Goal: Subscribe to service/newsletter

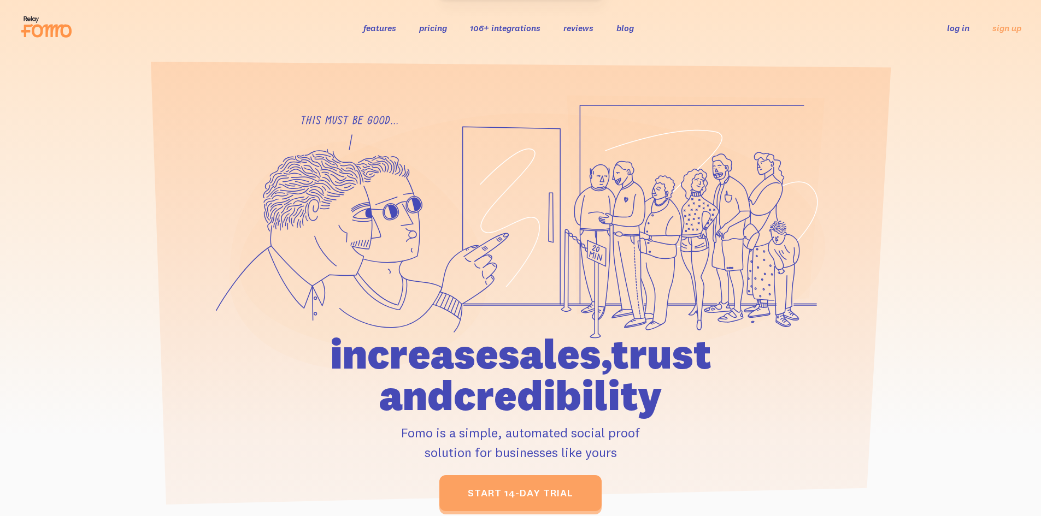
click at [370, 32] on link "features" at bounding box center [379, 27] width 33 height 11
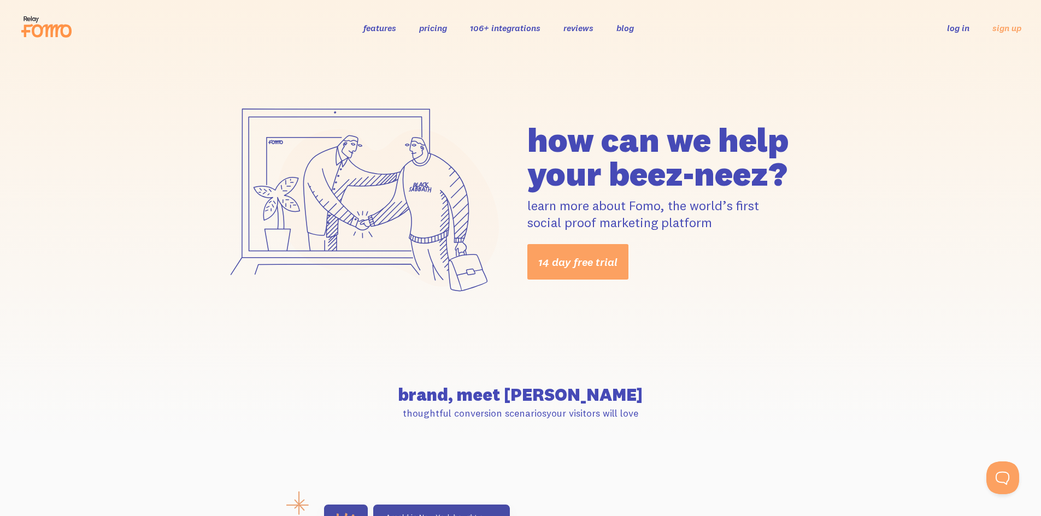
click at [496, 28] on link "106+ integrations" at bounding box center [505, 27] width 70 height 11
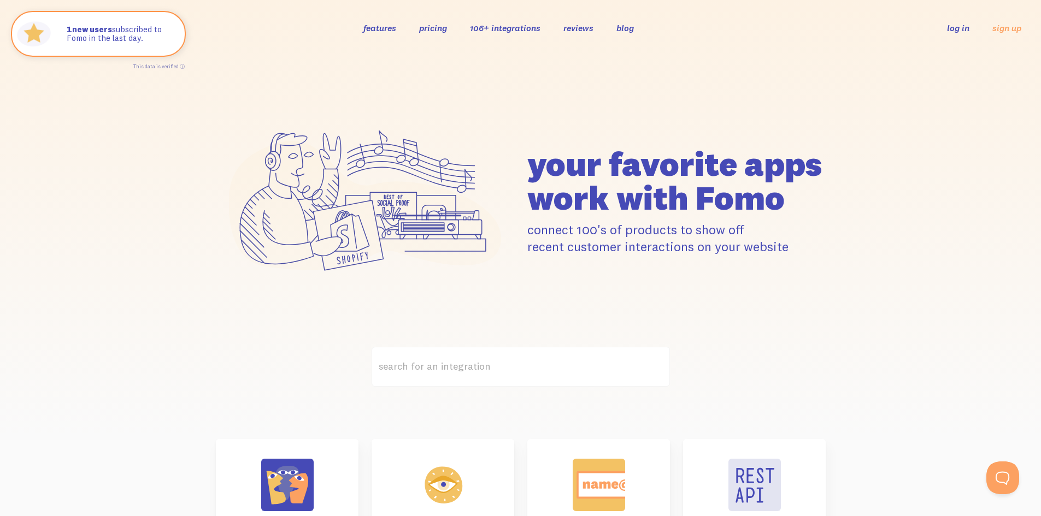
click at [438, 27] on link "pricing" at bounding box center [433, 27] width 28 height 11
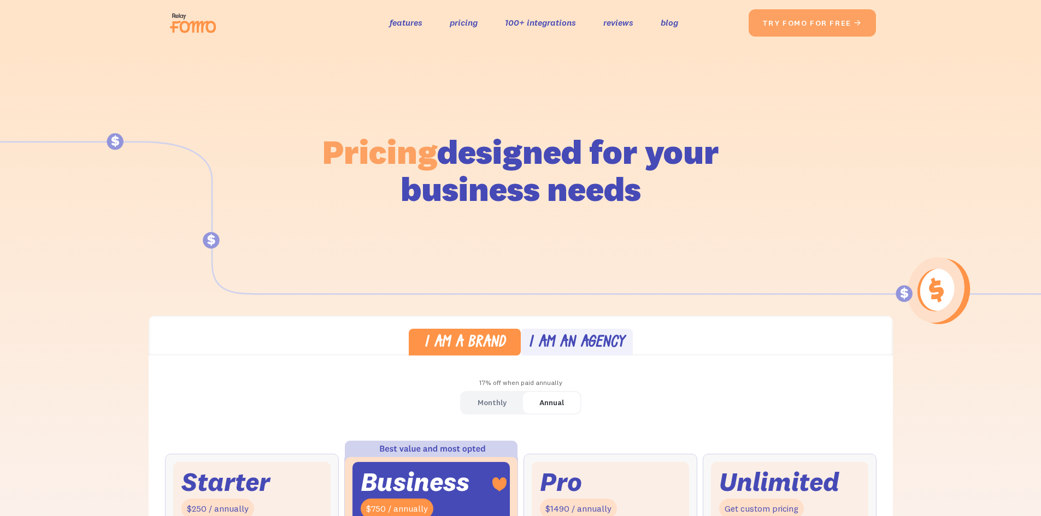
click at [562, 334] on link "I am an agency" at bounding box center [577, 342] width 112 height 27
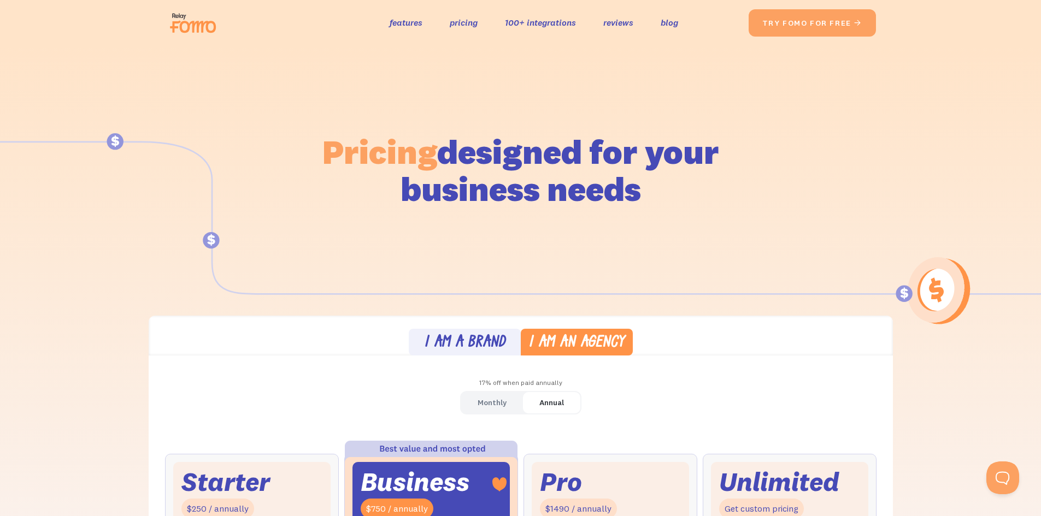
click at [474, 347] on div "I am a brand" at bounding box center [464, 343] width 81 height 16
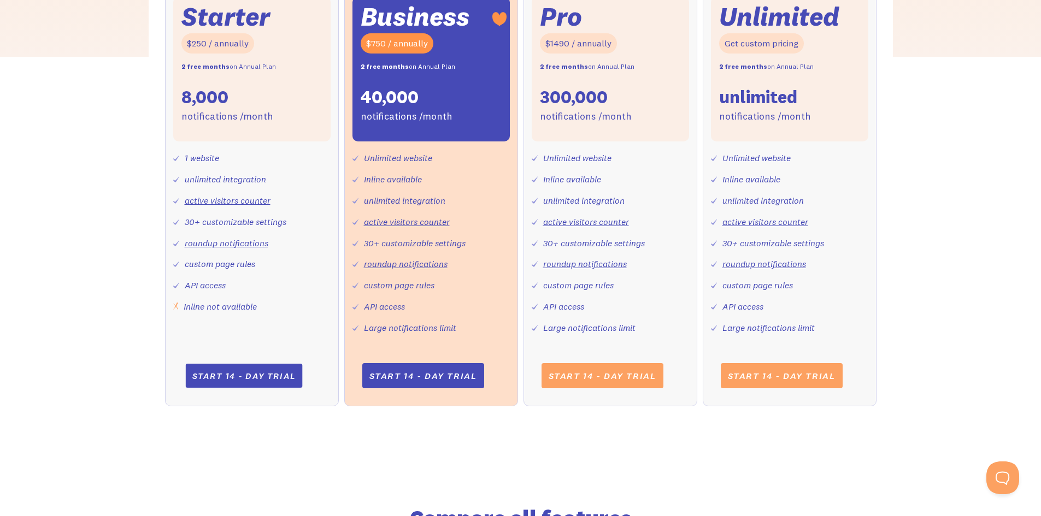
scroll to position [364, 0]
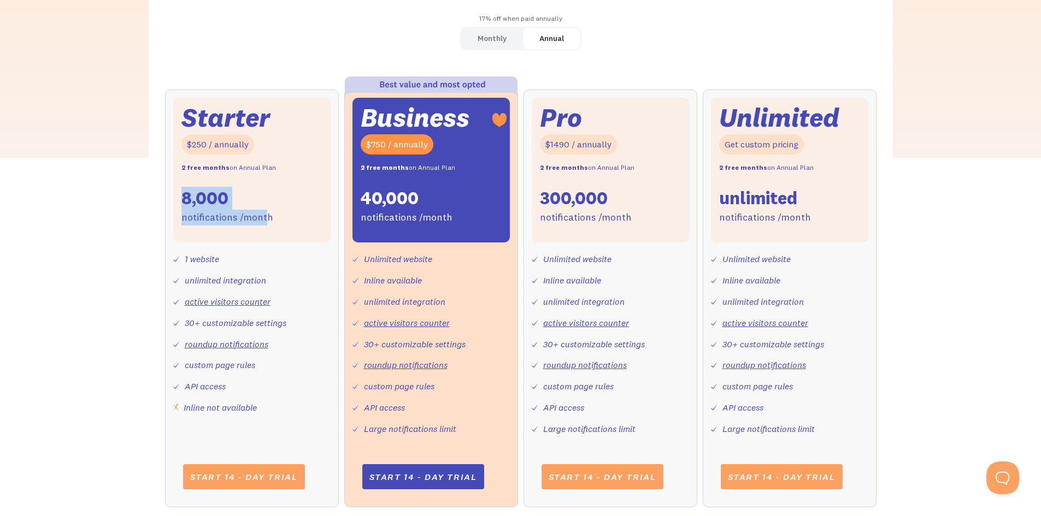
drag, startPoint x: 167, startPoint y: 202, endPoint x: 138, endPoint y: 202, distance: 29.5
click at [138, 202] on div "I am a brand I am an agency 17% off when paid annually Monthly Annual Starter $…" at bounding box center [520, 239] width 1041 height 577
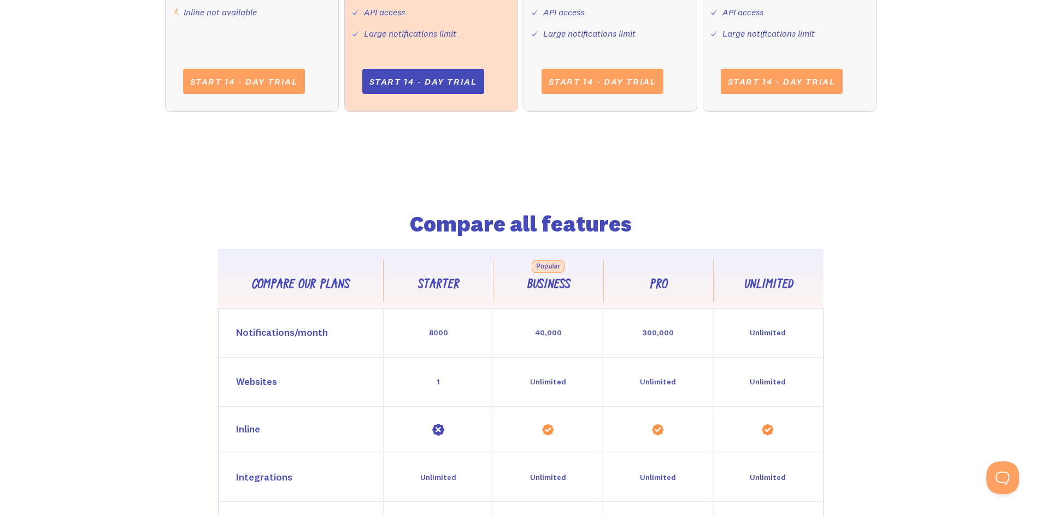
scroll to position [0, 0]
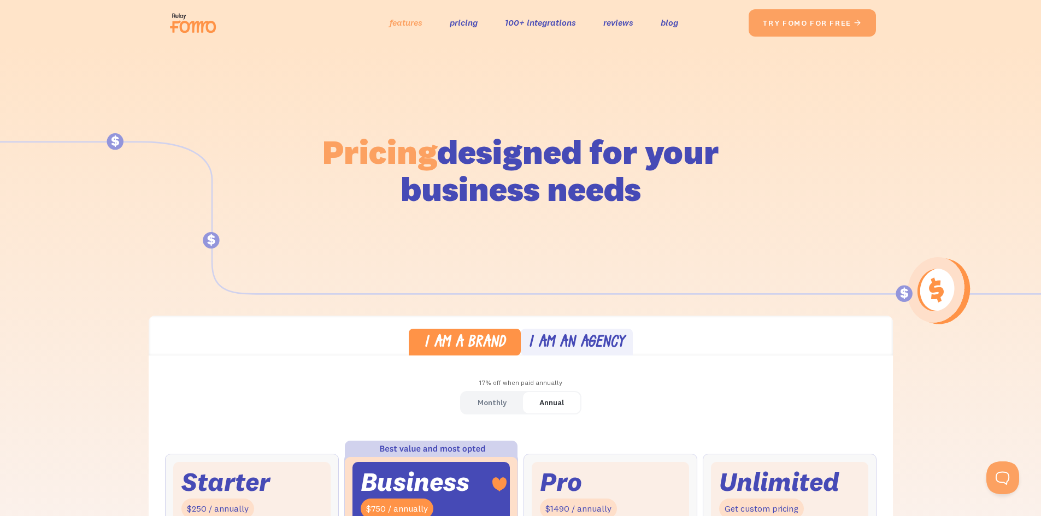
click at [402, 26] on link "features" at bounding box center [406, 23] width 33 height 16
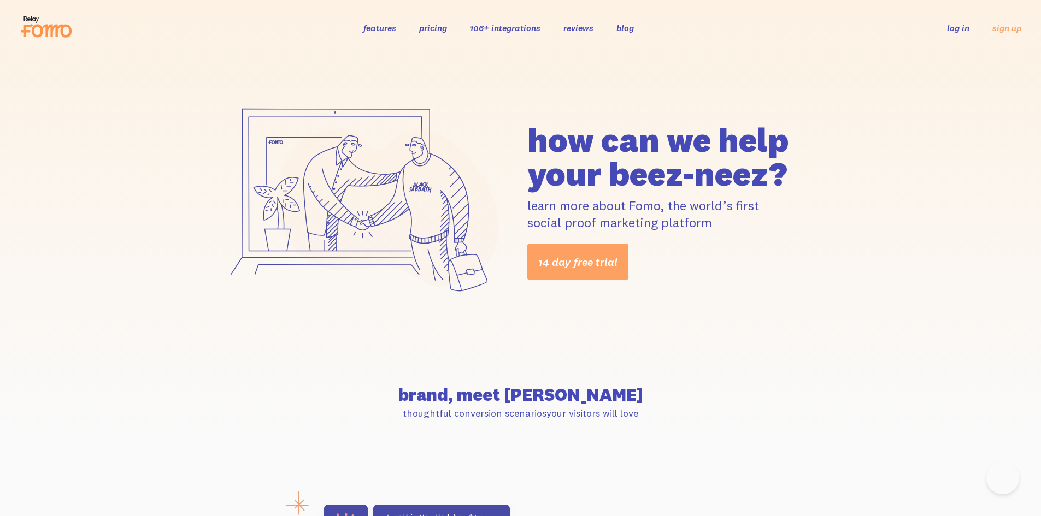
click at [588, 26] on link "reviews" at bounding box center [578, 27] width 30 height 11
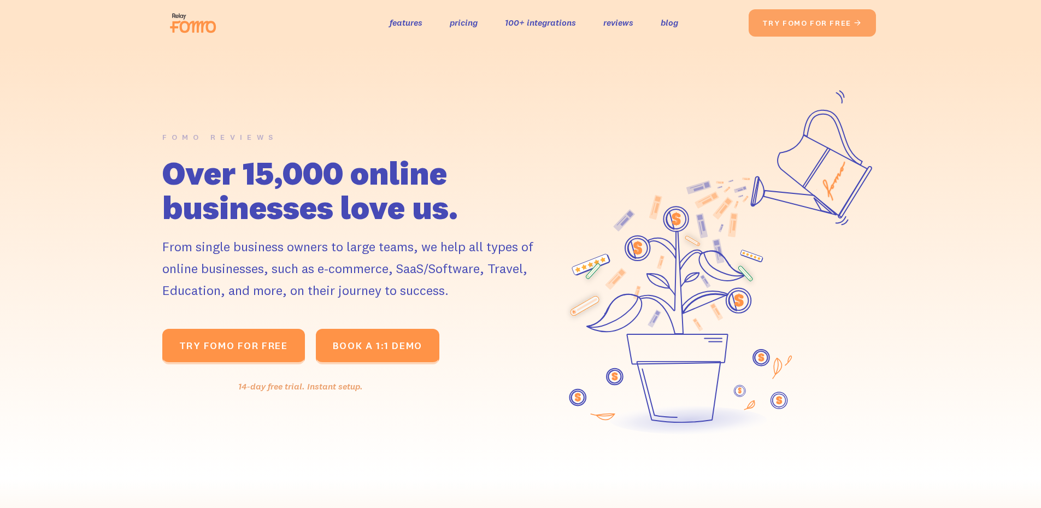
click at [623, 14] on div "the original social proof app features pricing 100+ integrations reviews blog S…" at bounding box center [457, 22] width 583 height 35
click at [673, 18] on link "blog" at bounding box center [669, 23] width 17 height 16
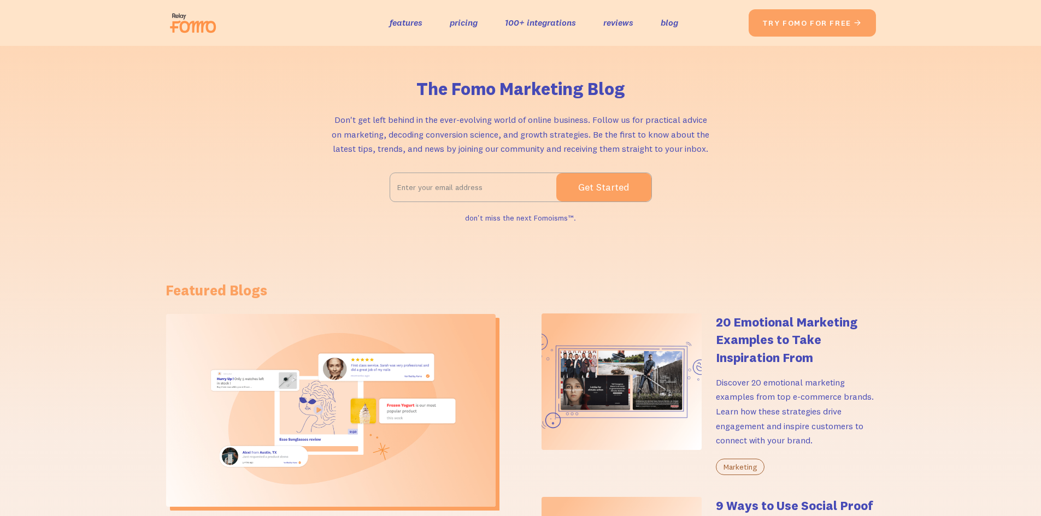
click at [474, 174] on input "Email Form 2" at bounding box center [473, 187] width 166 height 27
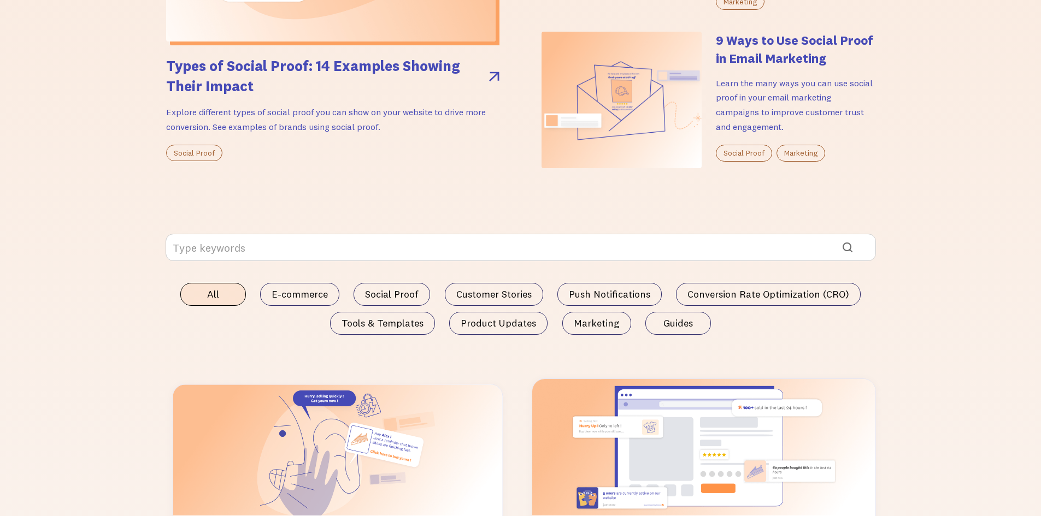
scroll to position [638, 0]
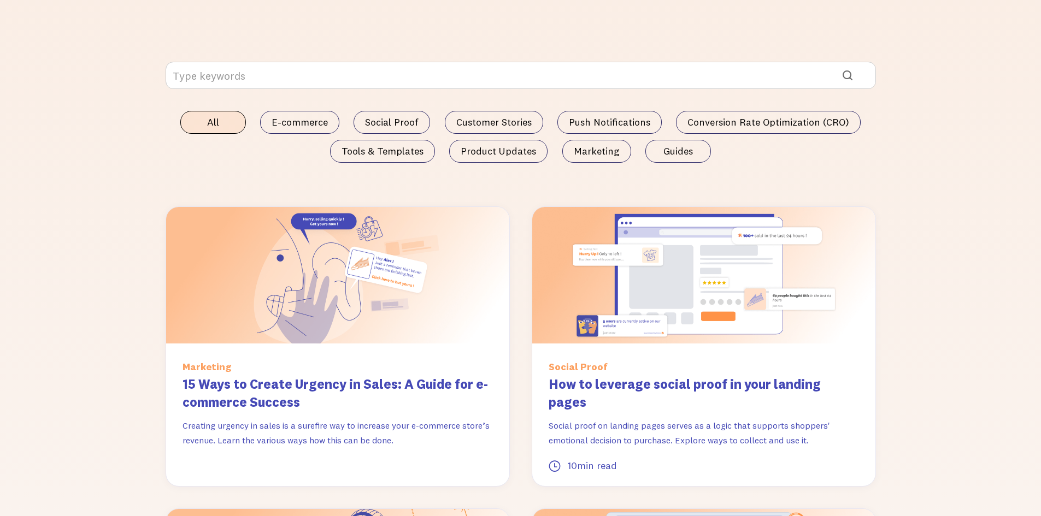
click at [355, 125] on div "Social Proof" at bounding box center [391, 124] width 87 height 26
click at [301, 128] on span "E-commerce" at bounding box center [300, 122] width 56 height 11
click at [0, 0] on input "E-commerce" at bounding box center [0, 0] width 0 height 0
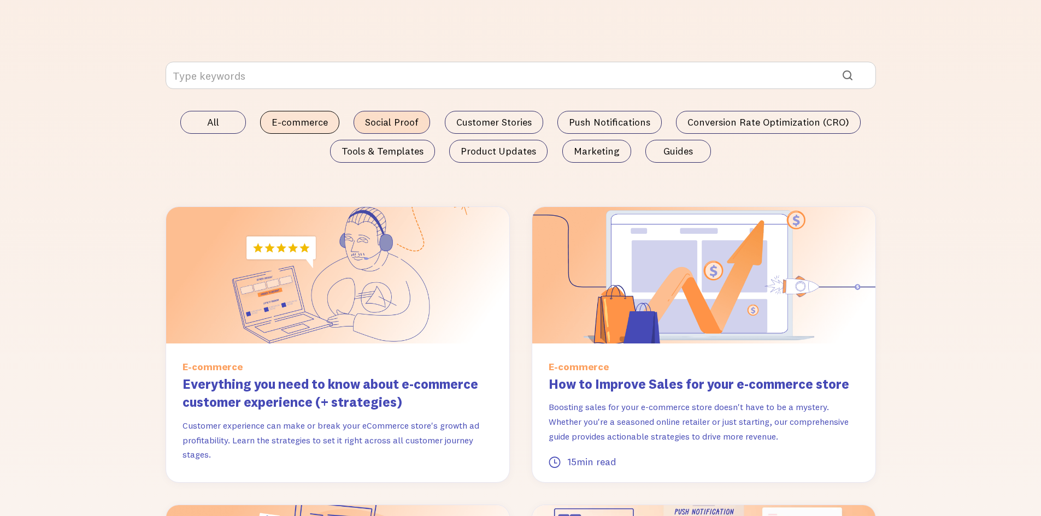
click at [422, 127] on label "Social Proof" at bounding box center [391, 122] width 76 height 23
click at [0, 0] on input "Social Proof" at bounding box center [0, 0] width 0 height 0
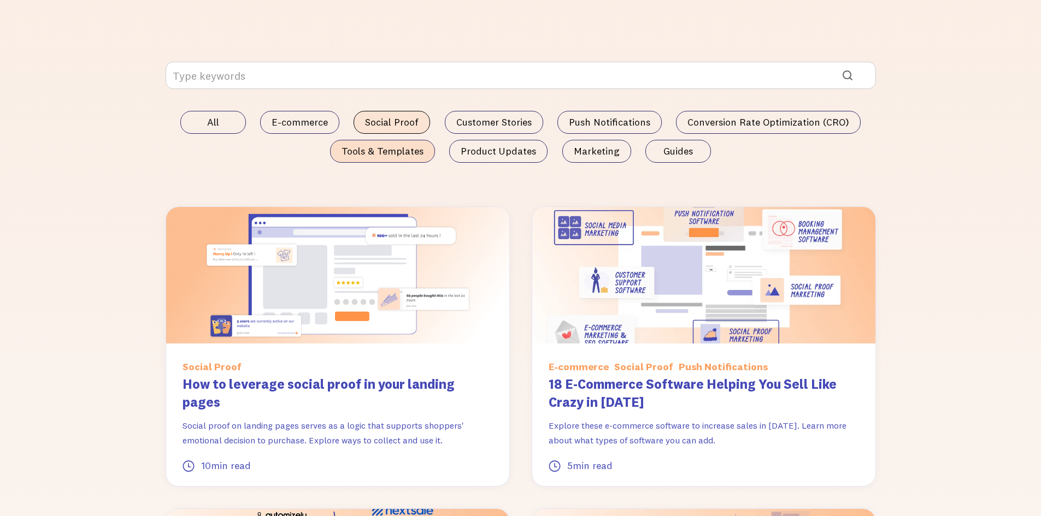
click at [380, 160] on label "Tools & Templates" at bounding box center [382, 151] width 105 height 23
click at [0, 0] on input "Tools & Templates" at bounding box center [0, 0] width 0 height 0
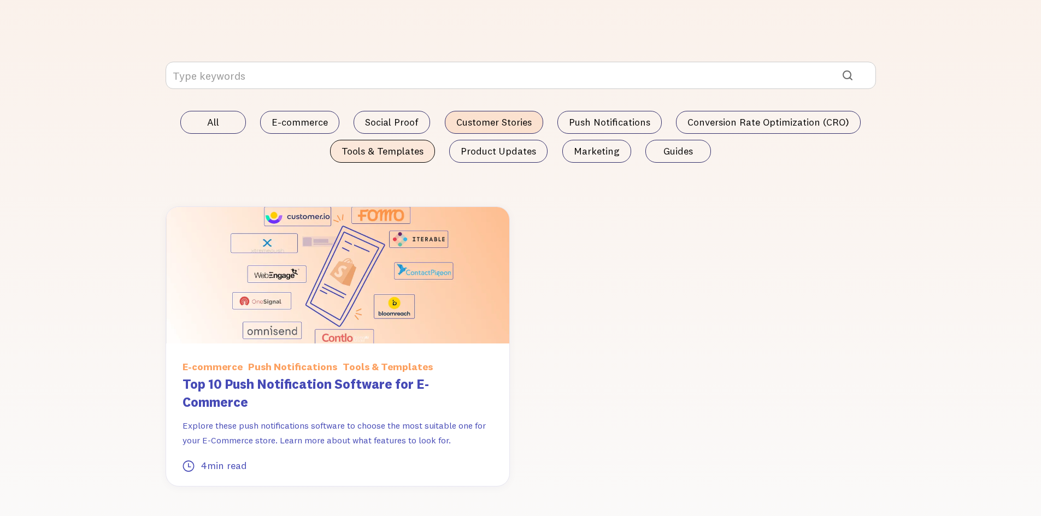
click at [521, 114] on label "Customer Stories" at bounding box center [494, 122] width 98 height 23
click at [0, 0] on input "Customer Stories" at bounding box center [0, 0] width 0 height 0
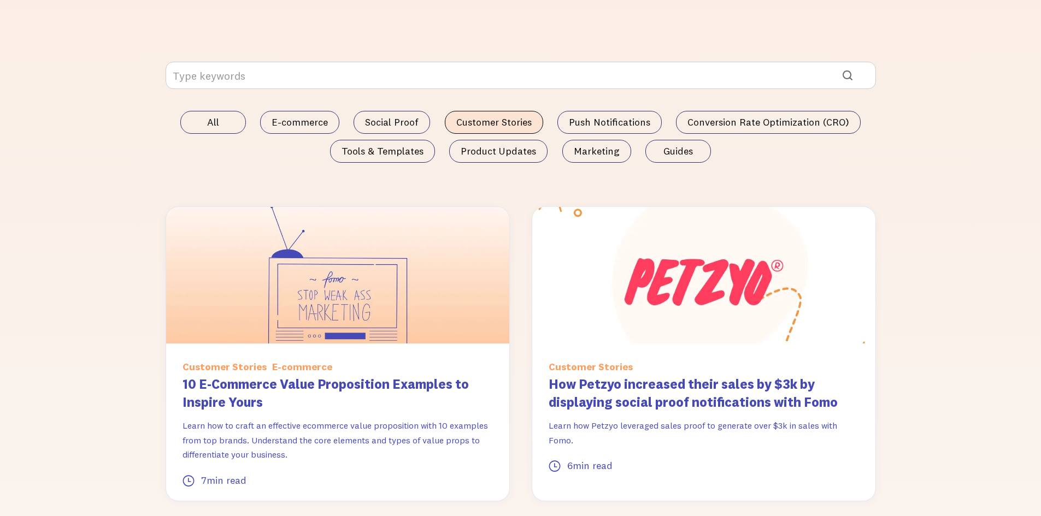
click at [490, 173] on form "All E-commerce Social Proof Customer Stories Push Notifications Conversion Rate…" at bounding box center [521, 130] width 710 height 137
click at [491, 167] on form "All E-commerce Social Proof Customer Stories Push Notifications Conversion Rate…" at bounding box center [521, 130] width 710 height 137
click at [502, 148] on span "Product Updates" at bounding box center [498, 151] width 75 height 11
click at [0, 0] on input "Product Updates" at bounding box center [0, 0] width 0 height 0
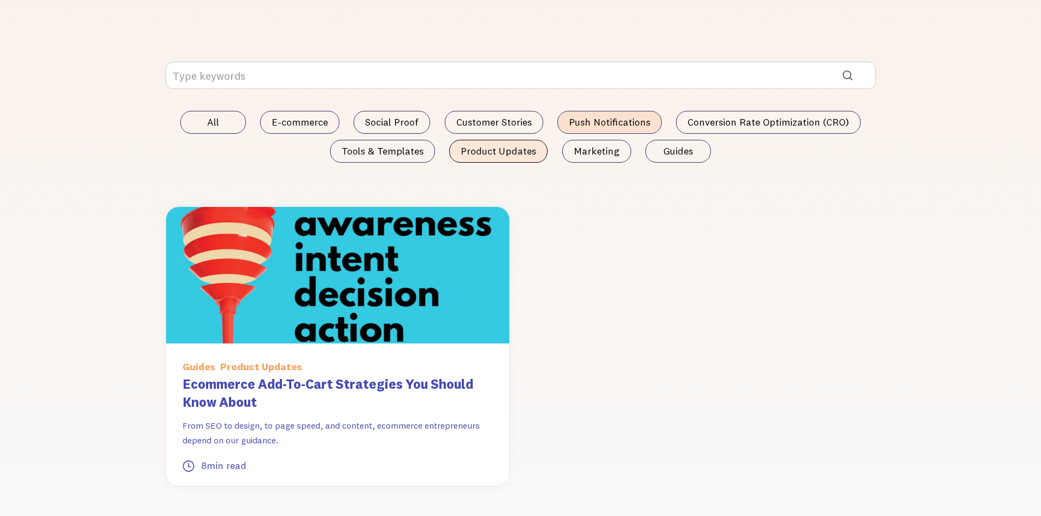
click at [627, 118] on span "Push Notifications" at bounding box center [609, 122] width 81 height 11
click at [0, 0] on input "Push Notifications" at bounding box center [0, 0] width 0 height 0
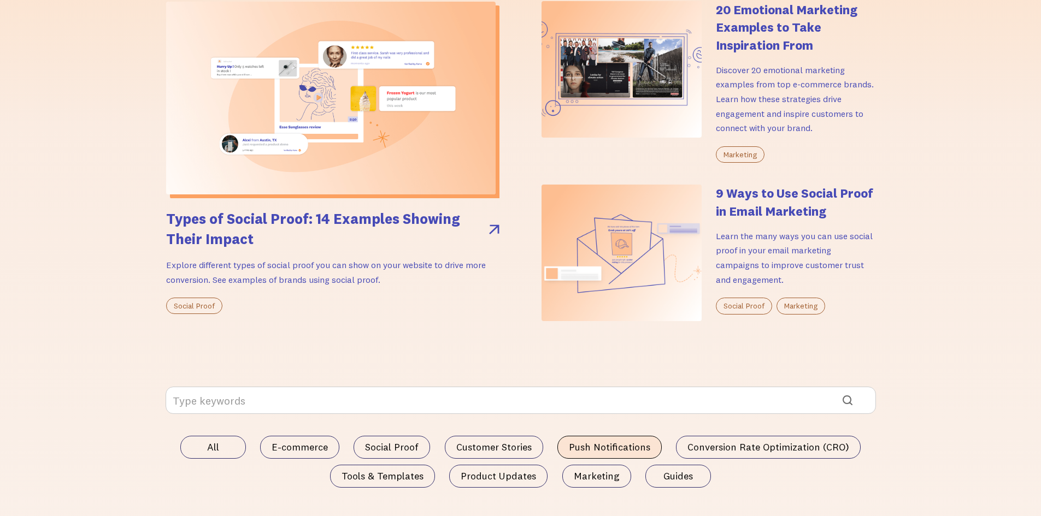
scroll to position [0, 0]
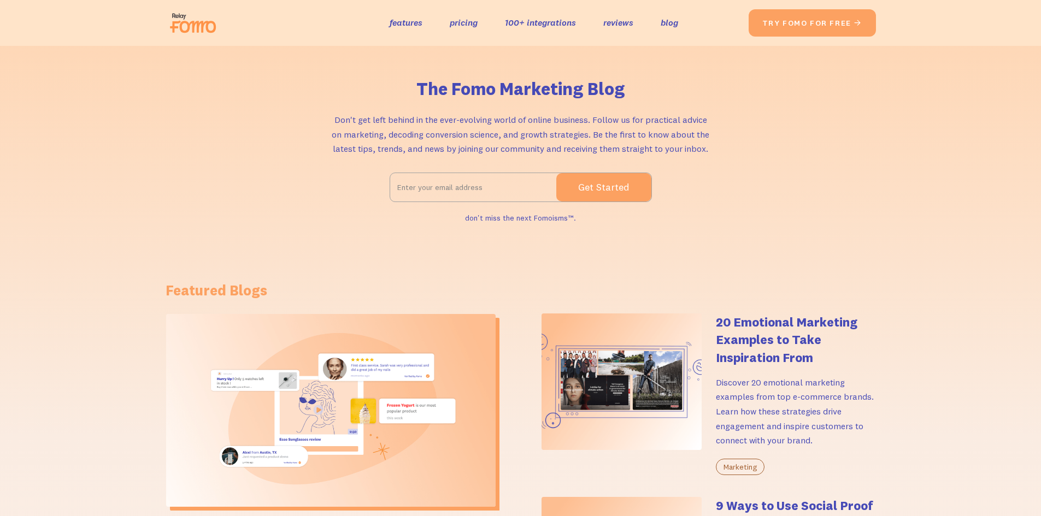
click at [184, 18] on img at bounding box center [196, 22] width 61 height 35
click at [501, 181] on input "Email Form 2" at bounding box center [473, 187] width 166 height 27
type input "email@gmail.com"
click at [556, 173] on input "Get Started" at bounding box center [603, 187] width 95 height 28
click at [614, 185] on input "Get Started" at bounding box center [603, 187] width 95 height 28
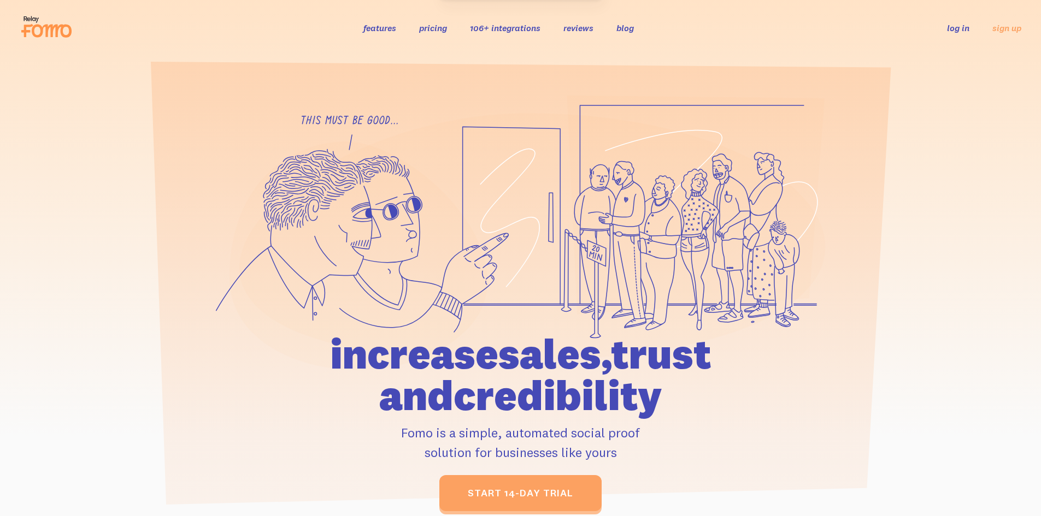
drag, startPoint x: 482, startPoint y: 236, endPoint x: 338, endPoint y: 241, distance: 143.8
click at [338, 241] on g at bounding box center [520, 233] width 609 height 275
click at [957, 30] on link "log in" at bounding box center [958, 27] width 22 height 11
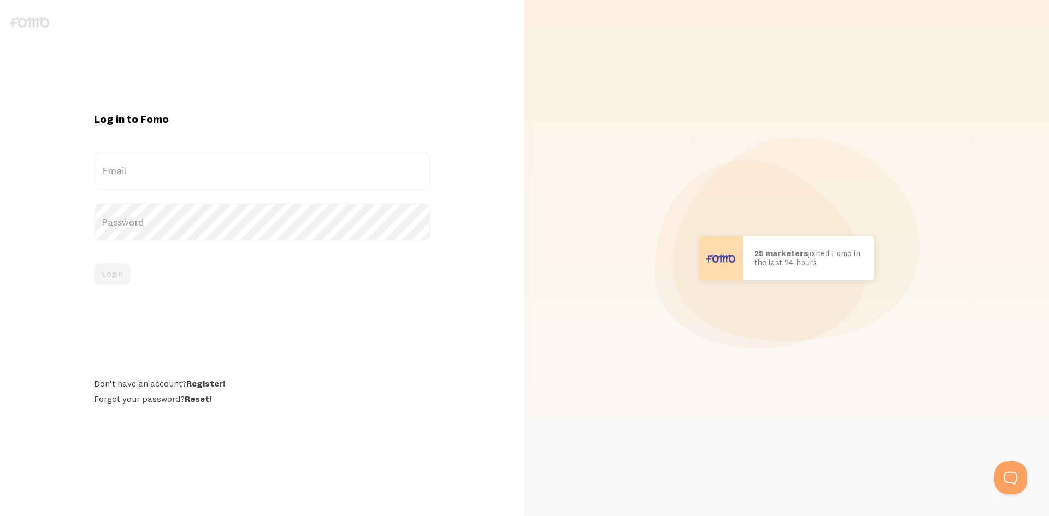
drag, startPoint x: 246, startPoint y: 192, endPoint x: 246, endPoint y: 163, distance: 29.0
click at [246, 191] on form "Email Password Login" at bounding box center [262, 218] width 337 height 133
click at [246, 163] on label "Email" at bounding box center [262, 171] width 337 height 38
click at [246, 163] on input "Email" at bounding box center [262, 171] width 337 height 38
click at [197, 193] on form "Email Password Login" at bounding box center [262, 218] width 337 height 133
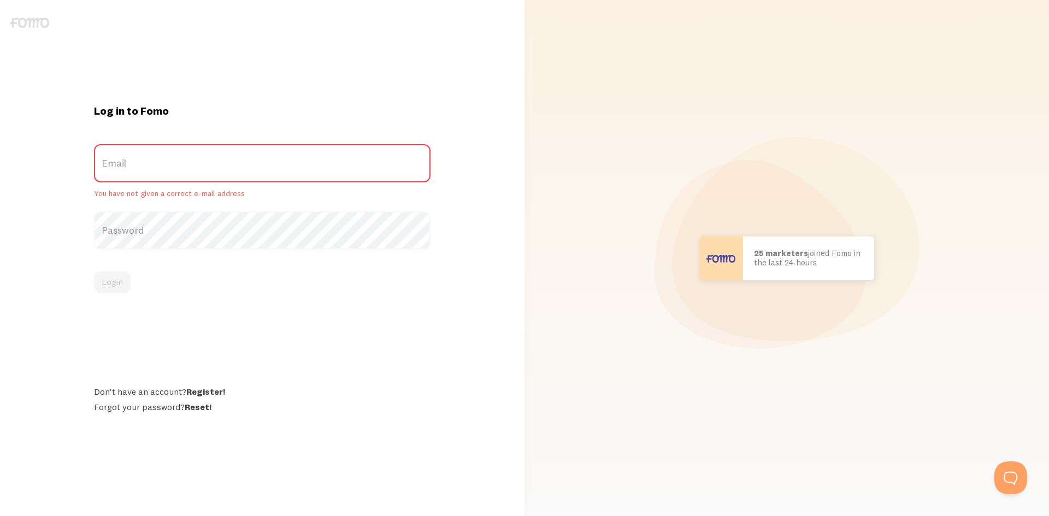
click at [160, 233] on label "Password" at bounding box center [262, 230] width 337 height 38
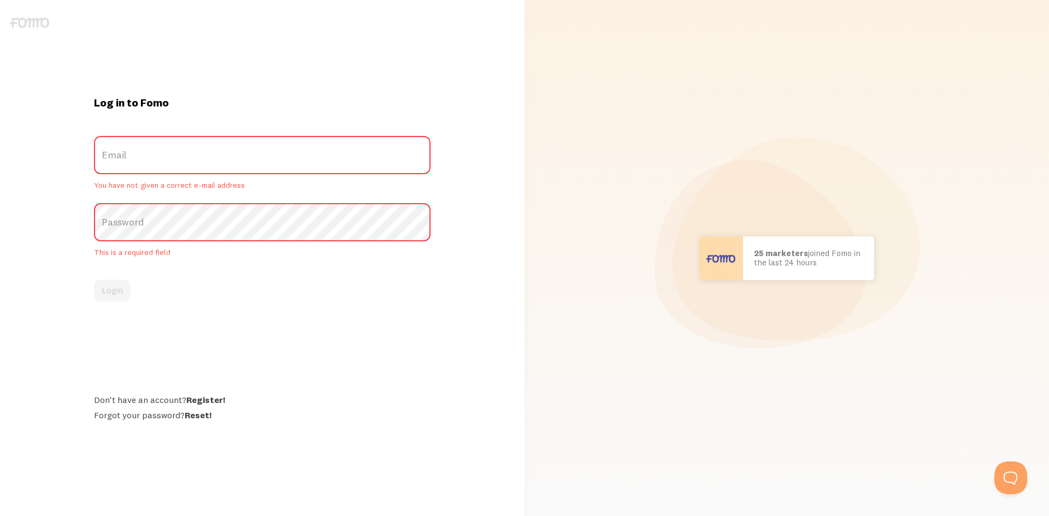
click at [111, 282] on div "Login" at bounding box center [262, 291] width 337 height 22
drag, startPoint x: 142, startPoint y: 162, endPoint x: 96, endPoint y: 85, distance: 89.2
click at [138, 153] on label "Email" at bounding box center [262, 155] width 337 height 38
click at [138, 153] on input "Email" at bounding box center [262, 155] width 337 height 38
click at [23, 17] on img at bounding box center [29, 22] width 39 height 10
